Goal: Task Accomplishment & Management: Complete application form

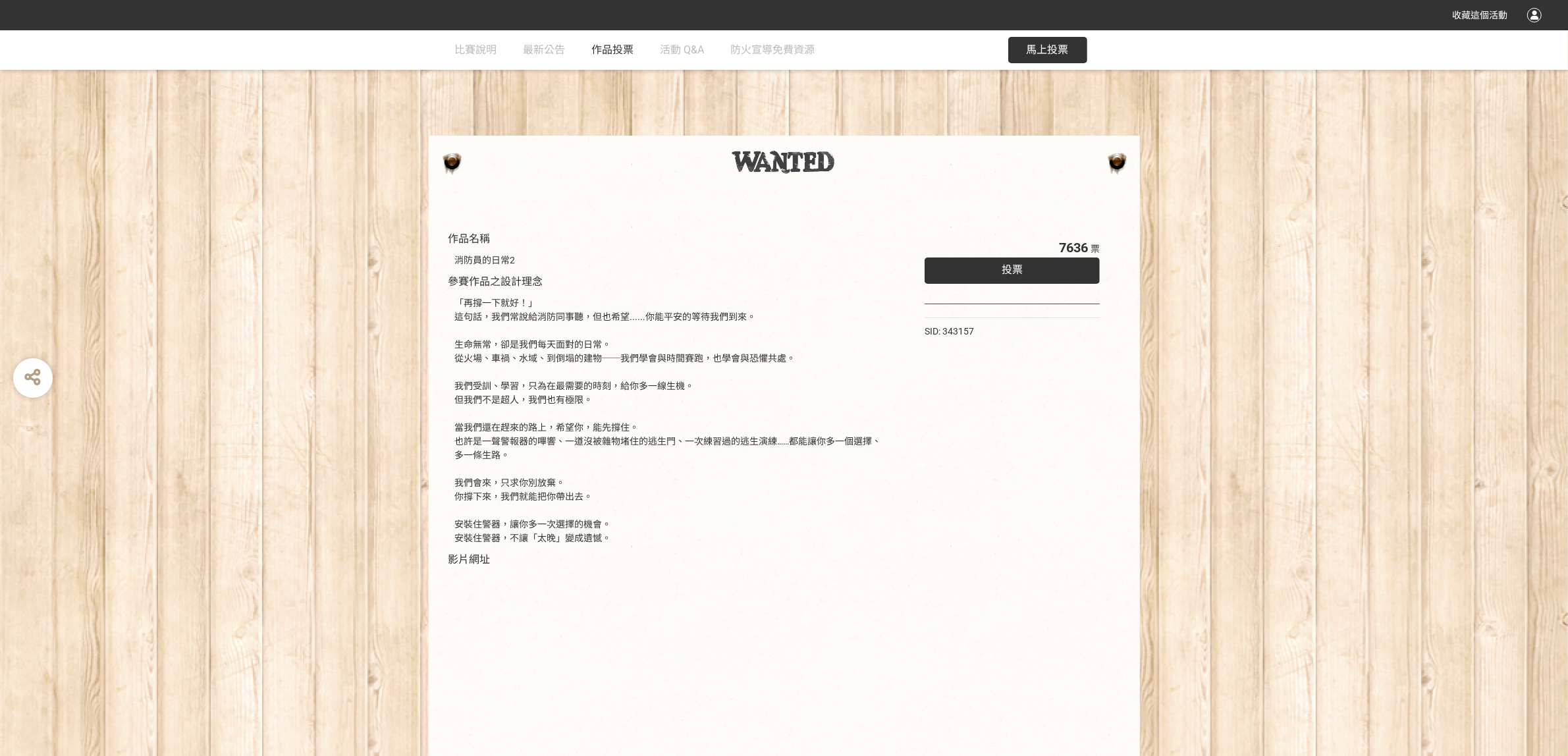
click at [627, 50] on span "作品投票" at bounding box center [613, 50] width 43 height 13
select select "vote"
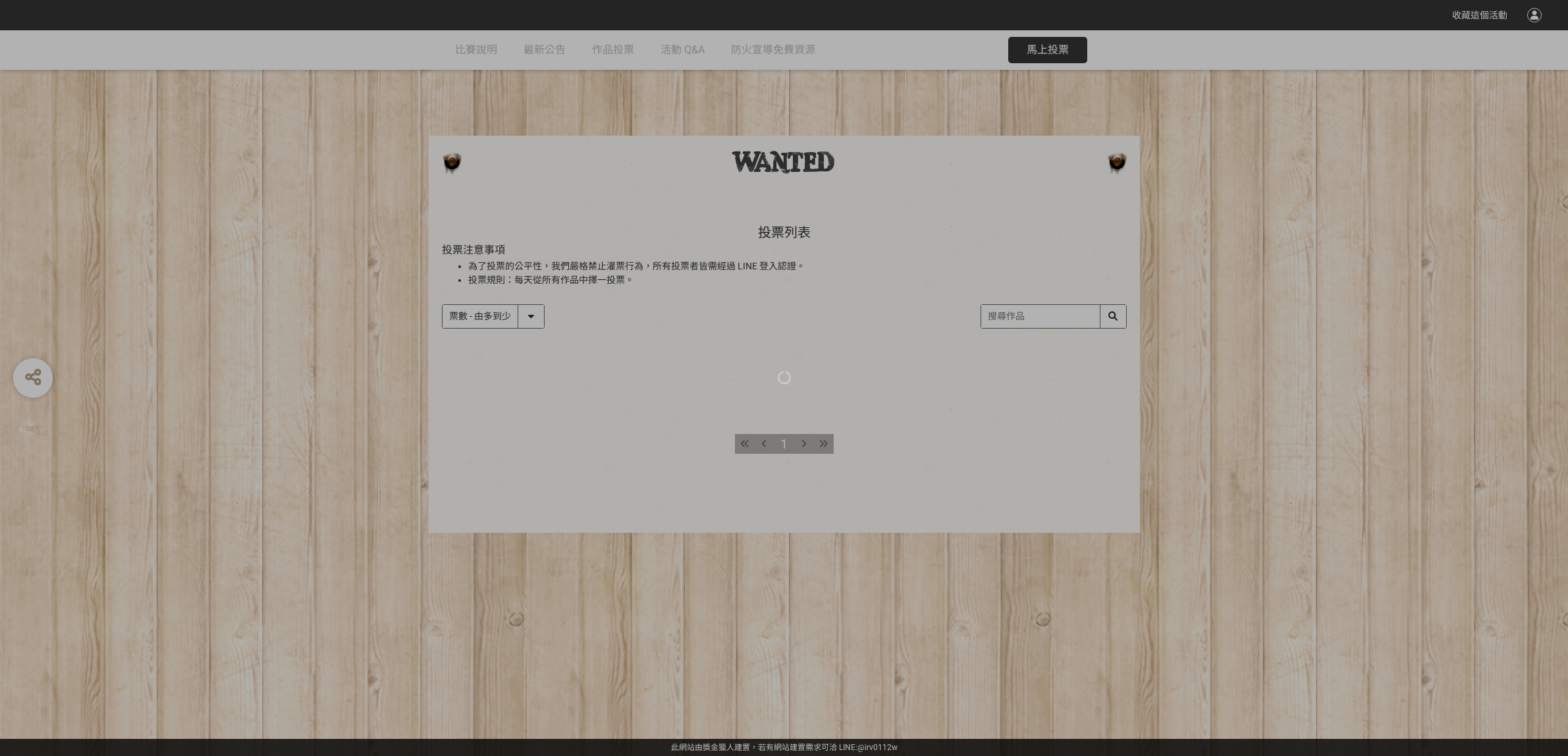
select select "vote"
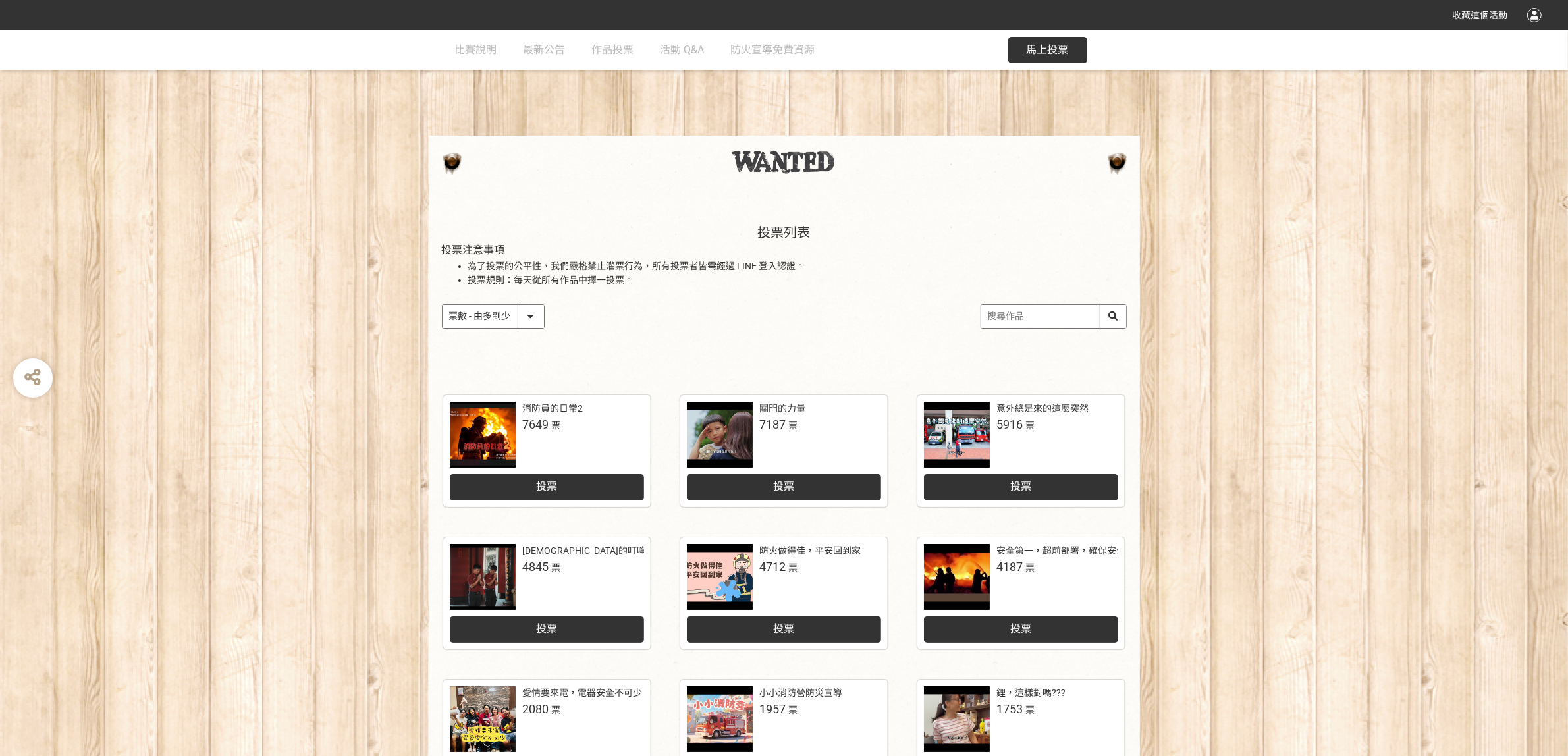
click at [610, 441] on div "消防員的日常2 7649 票" at bounding box center [546, 434] width 195 height 66
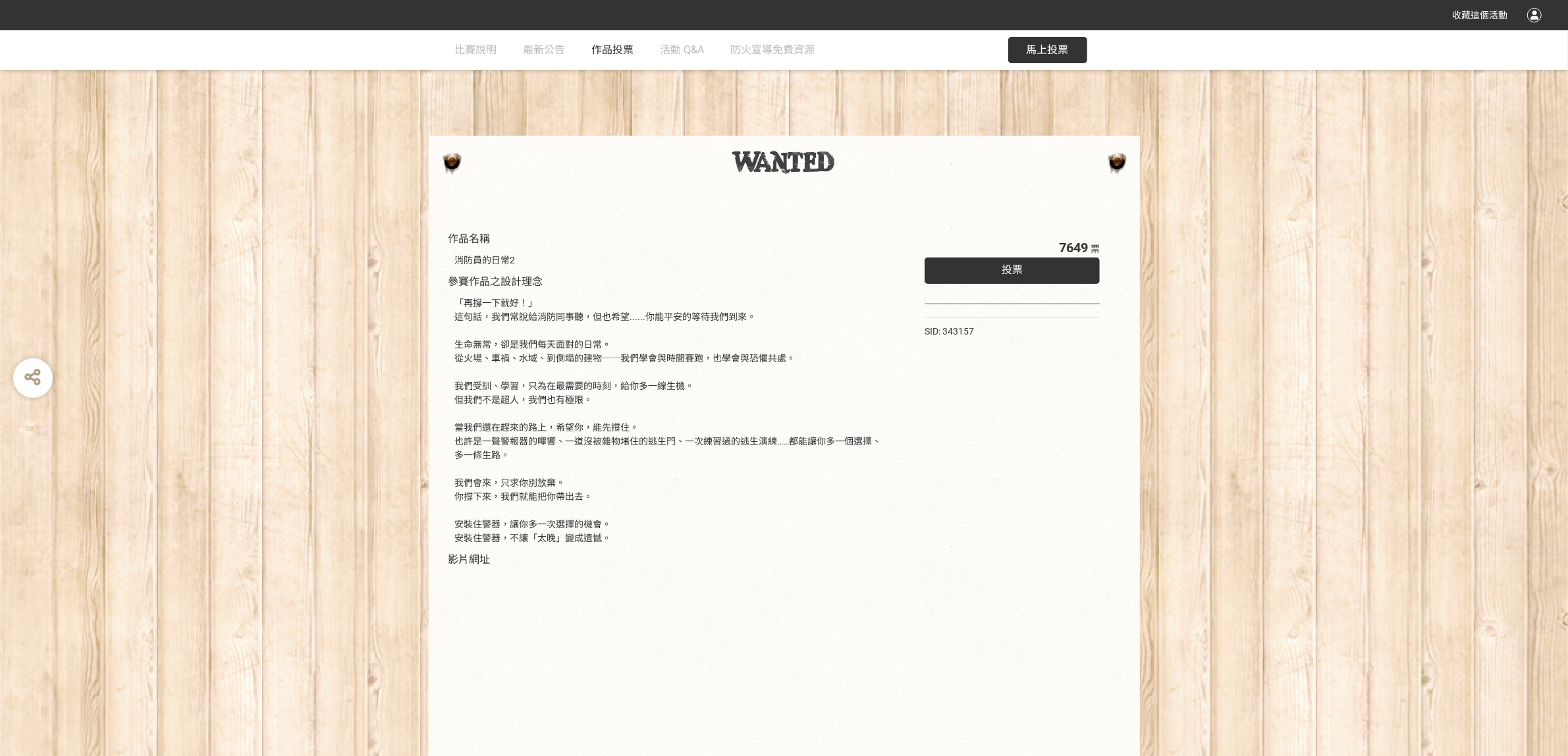
click at [617, 52] on span "作品投票" at bounding box center [613, 50] width 43 height 13
select select "vote"
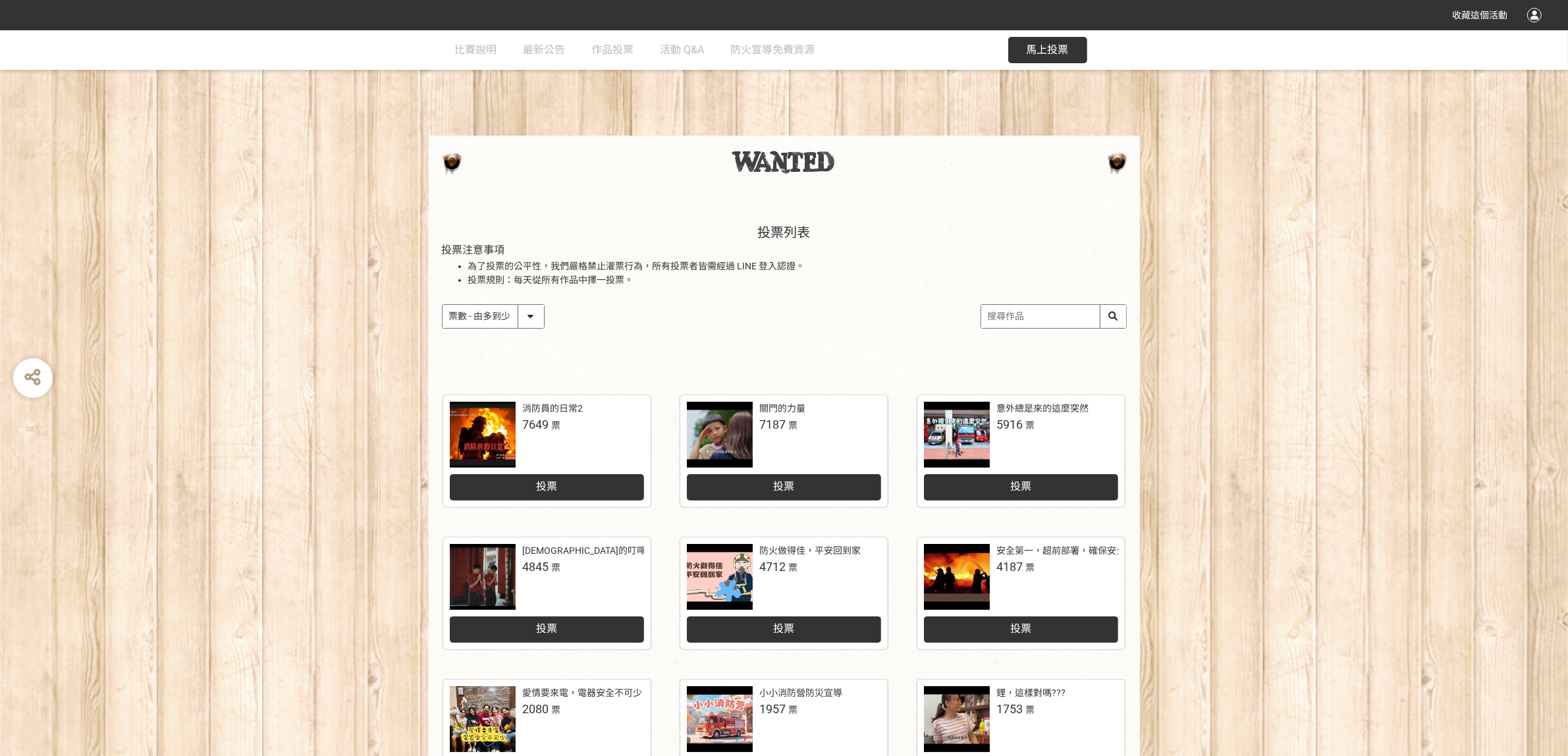
click at [546, 492] on span "投票" at bounding box center [546, 487] width 21 height 13
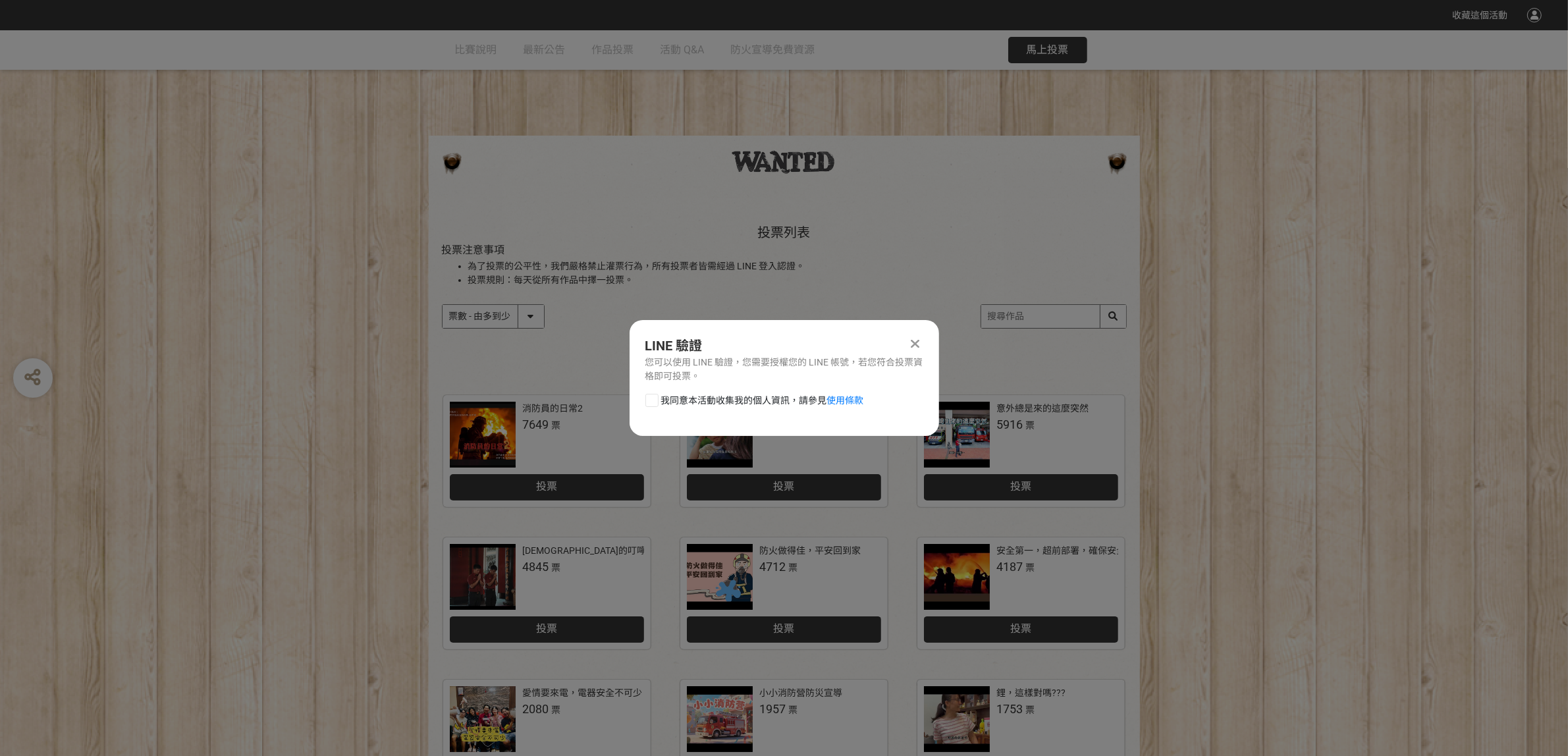
click at [787, 401] on span "我同意本活動收集我的個人資訊，請參見 使用條款" at bounding box center [763, 400] width 203 height 14
click at [655, 401] on input "我同意本活動收集我的個人資訊，請參見 使用條款" at bounding box center [650, 400] width 8 height 8
checkbox input "false"
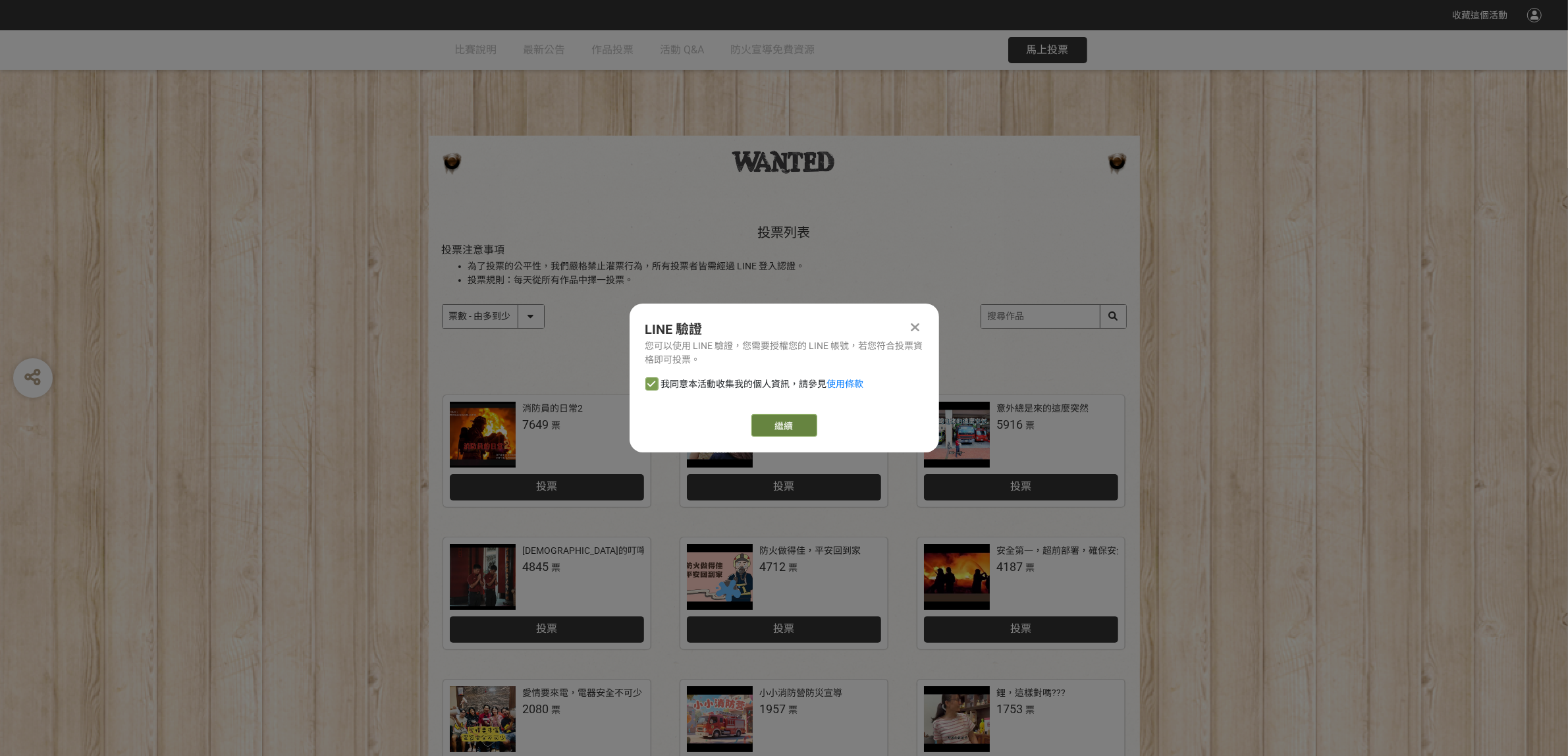
click at [776, 432] on button "繼續" at bounding box center [784, 425] width 66 height 23
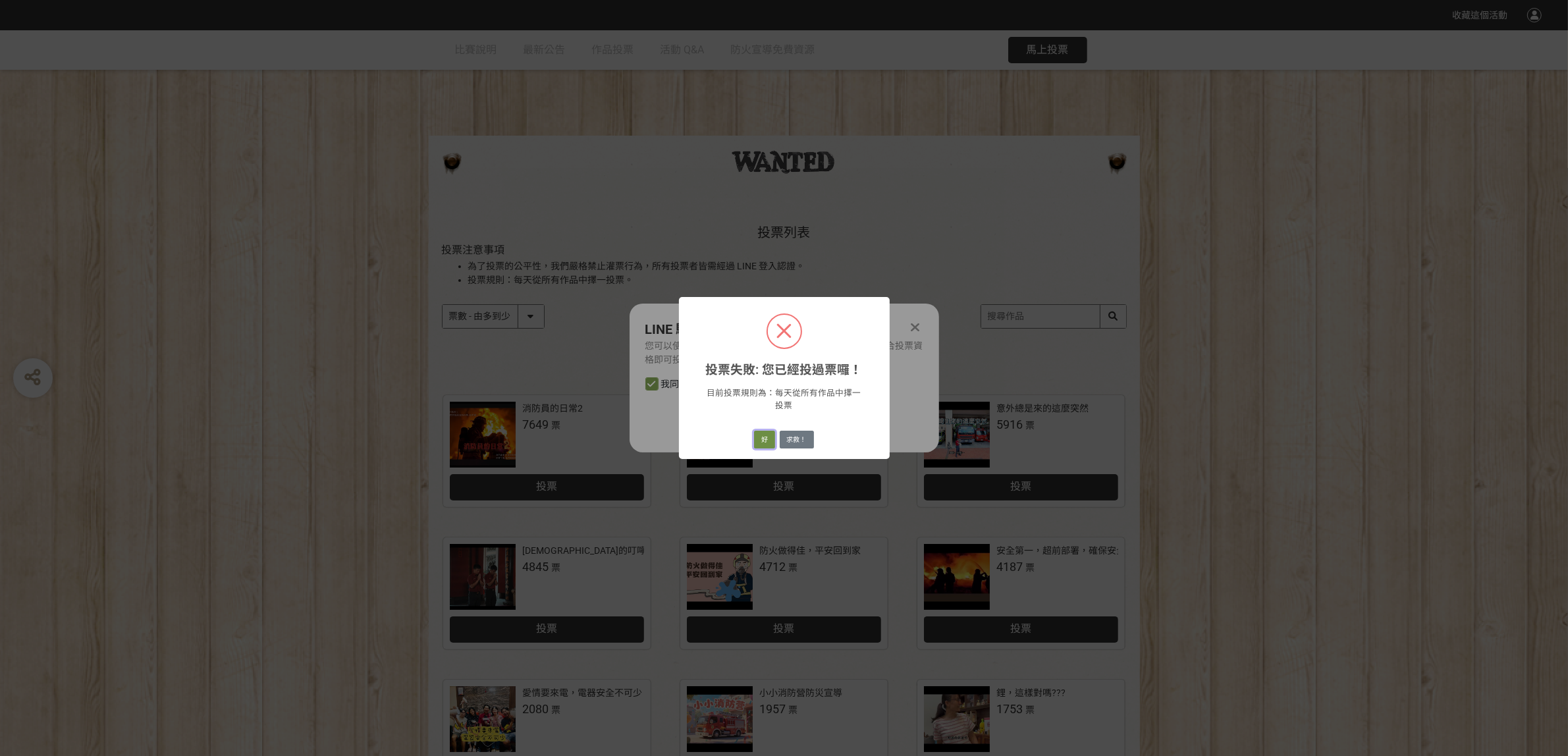
click at [767, 437] on button "好" at bounding box center [765, 439] width 21 height 18
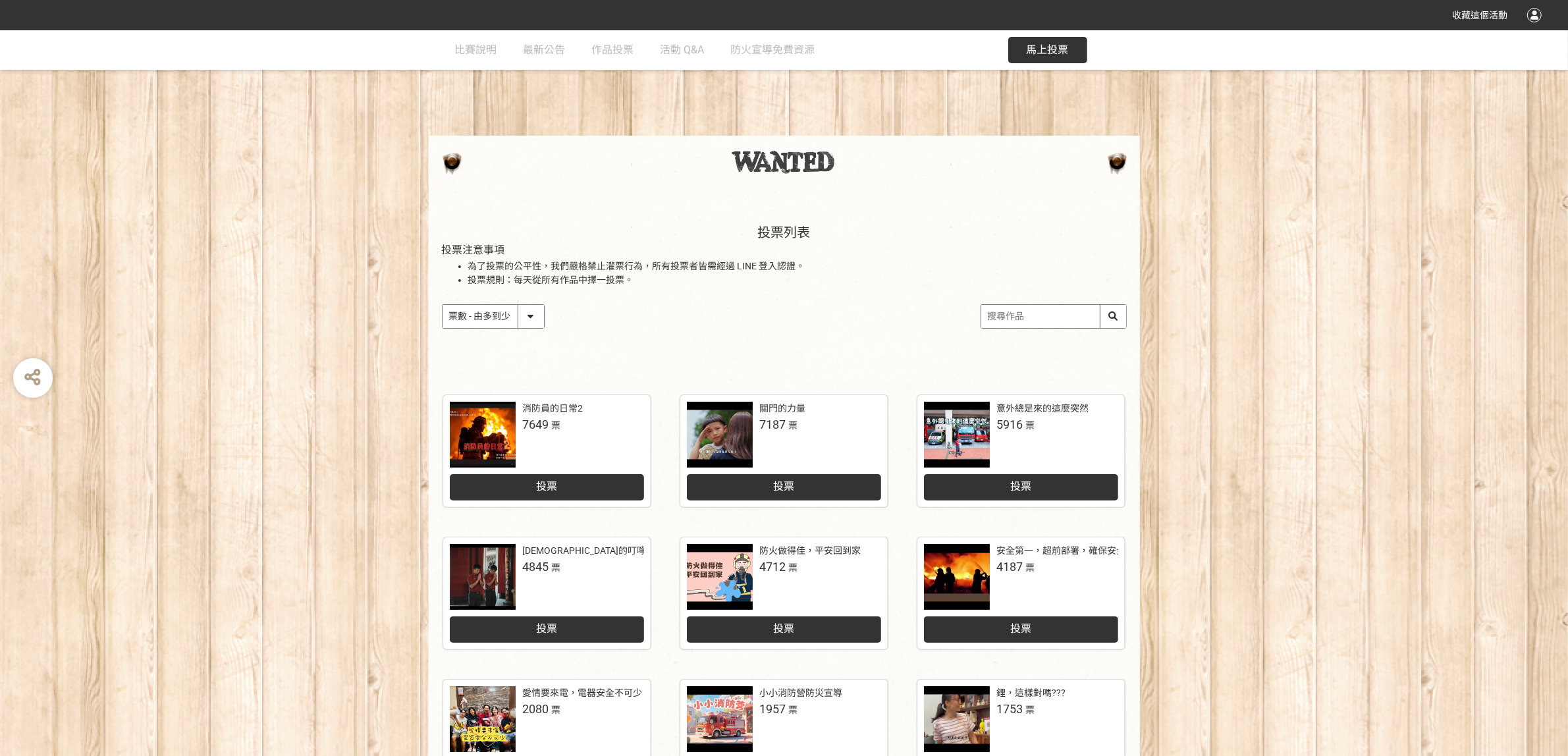
click at [556, 448] on div "消防員的日常2 7649 票" at bounding box center [546, 434] width 195 height 66
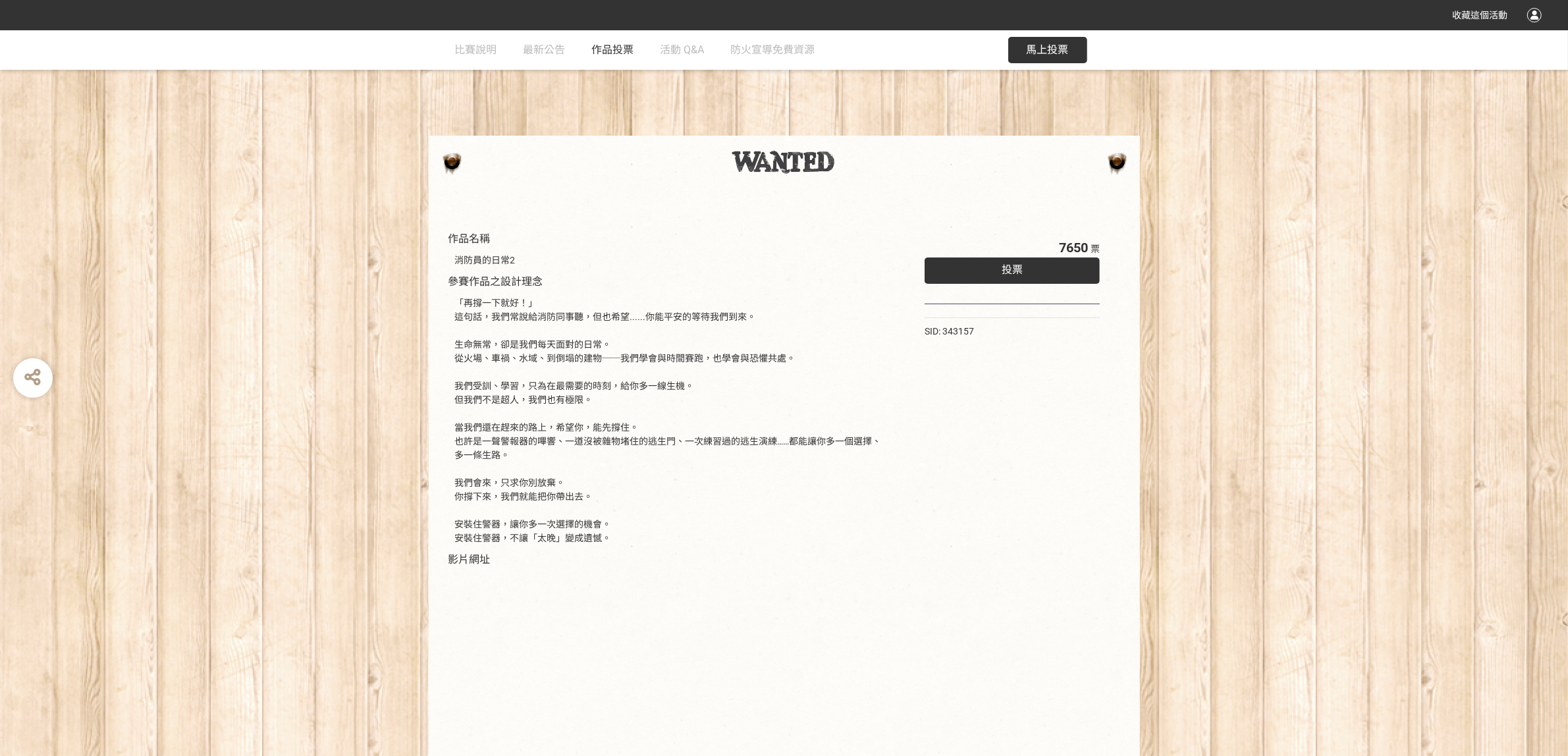
click at [616, 52] on span "作品投票" at bounding box center [613, 50] width 43 height 13
select select "vote"
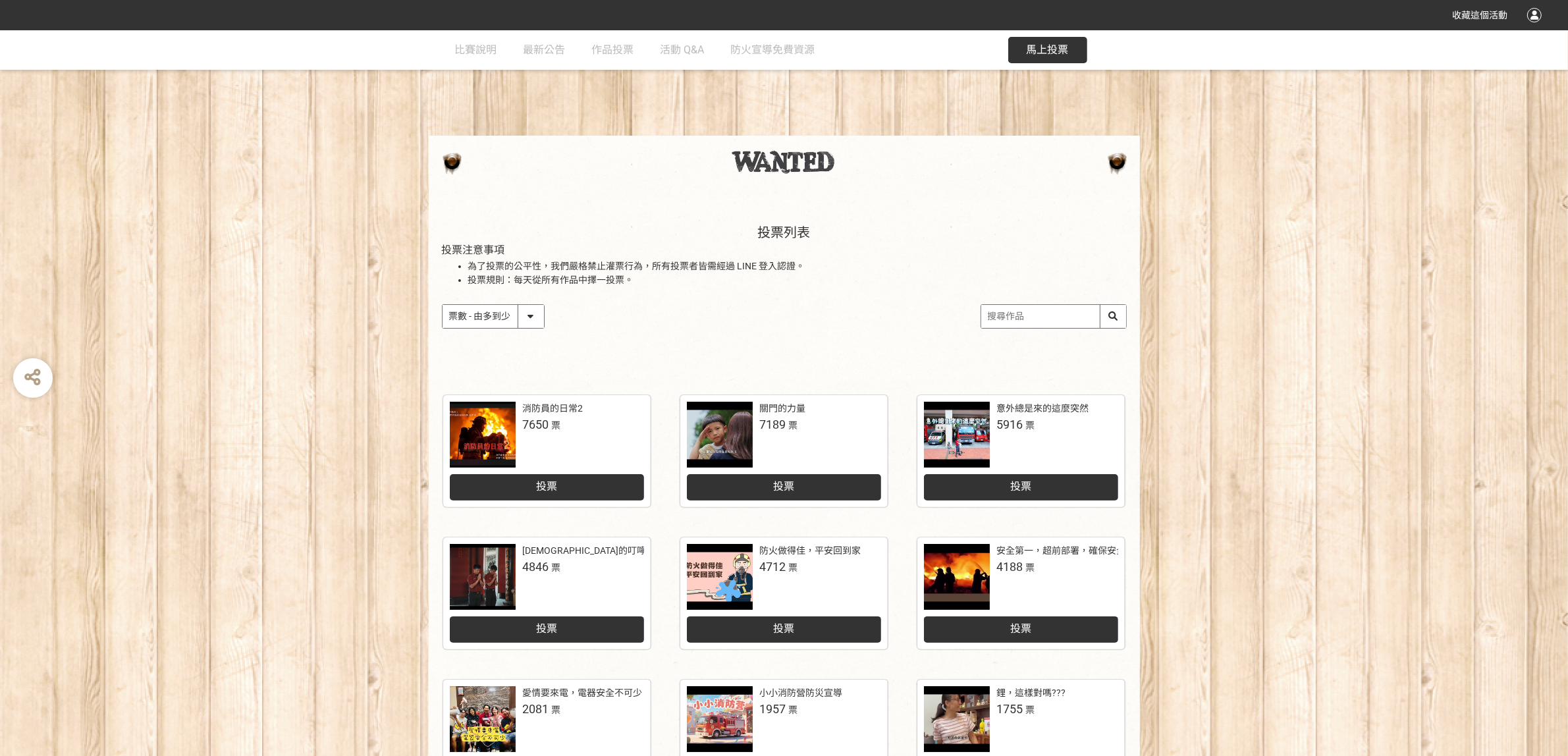
click at [565, 437] on div "消防員的日常2 7650 票" at bounding box center [546, 434] width 195 height 66
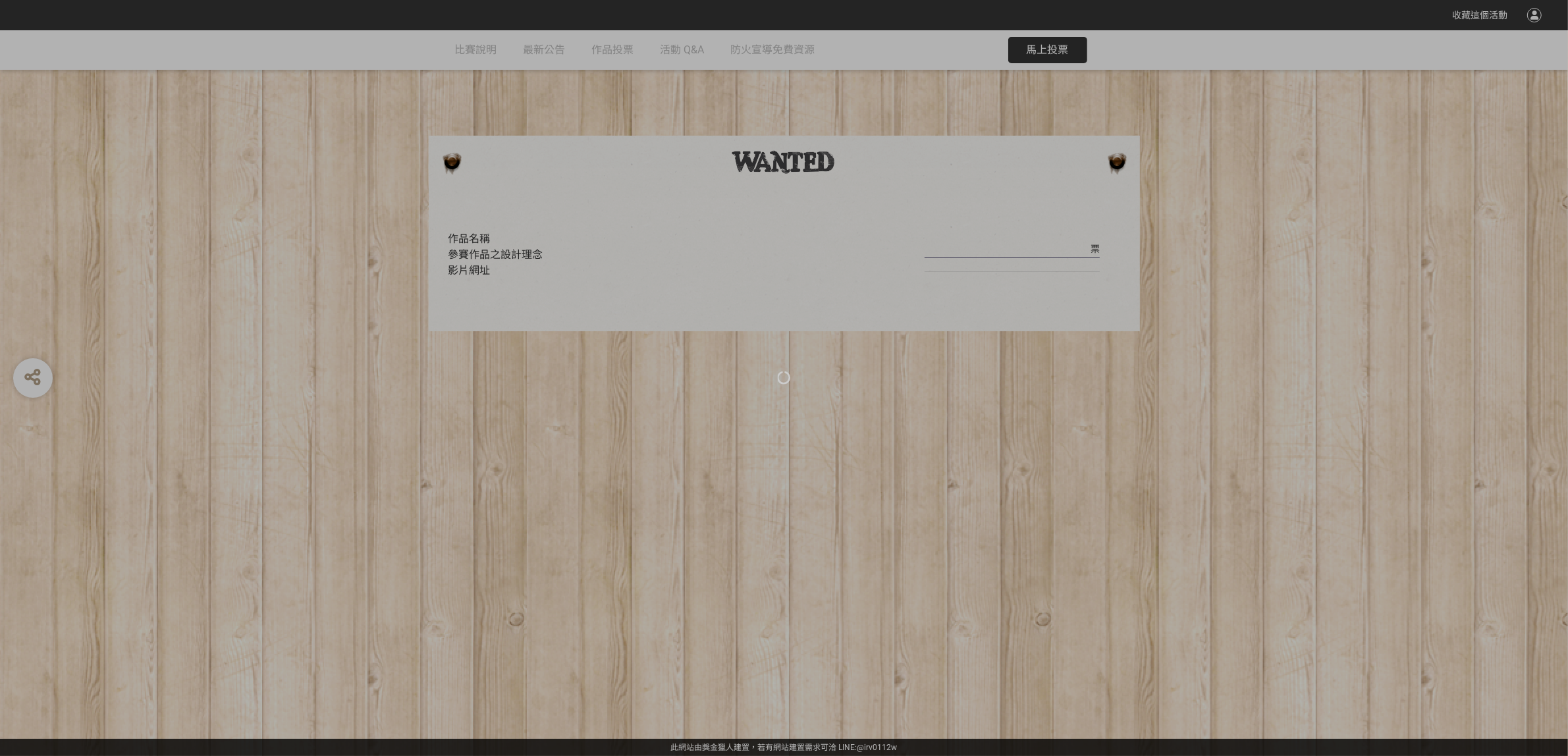
select select "vote"
